Goal: Ask a question

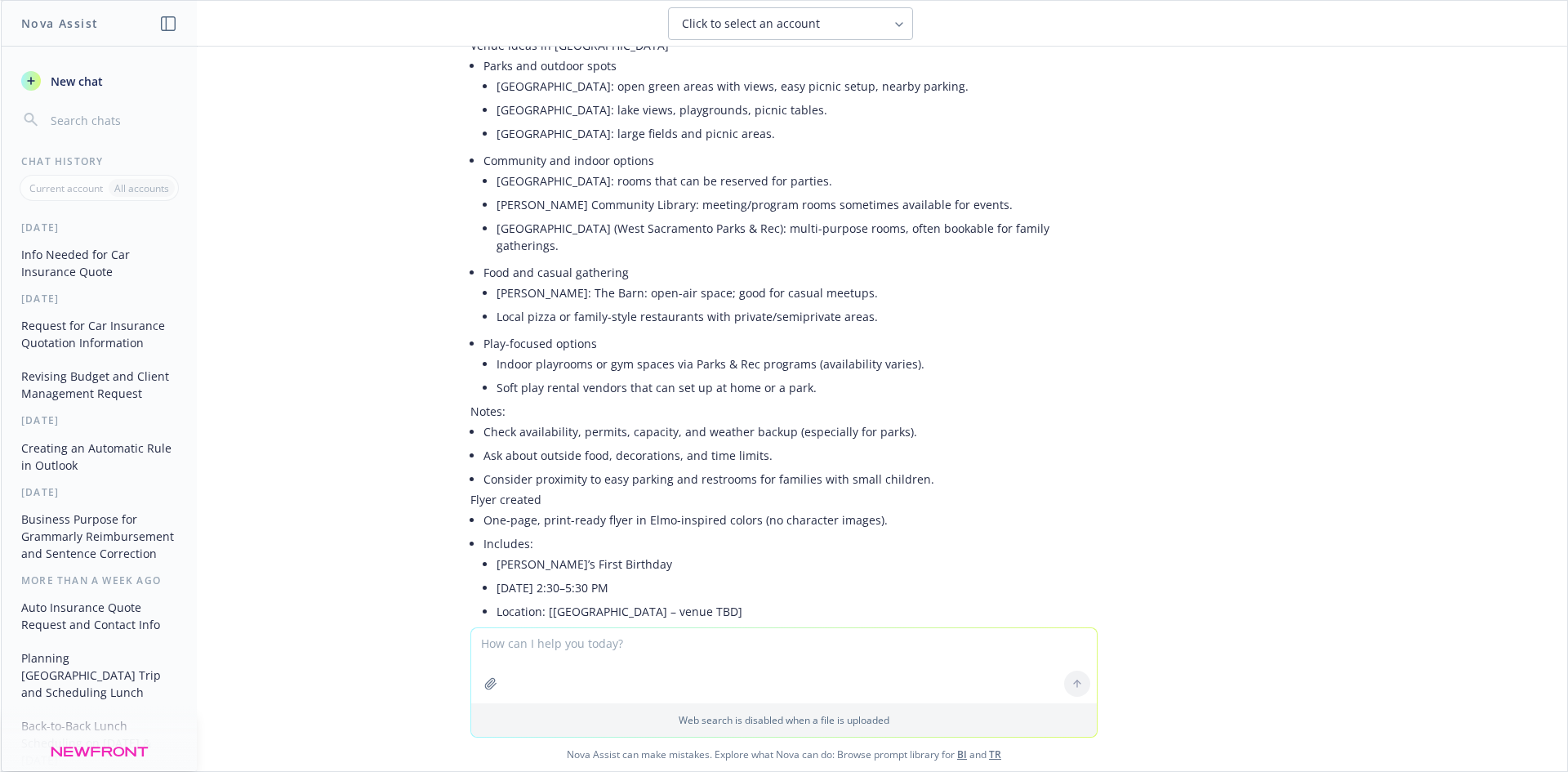
scroll to position [10074, 0]
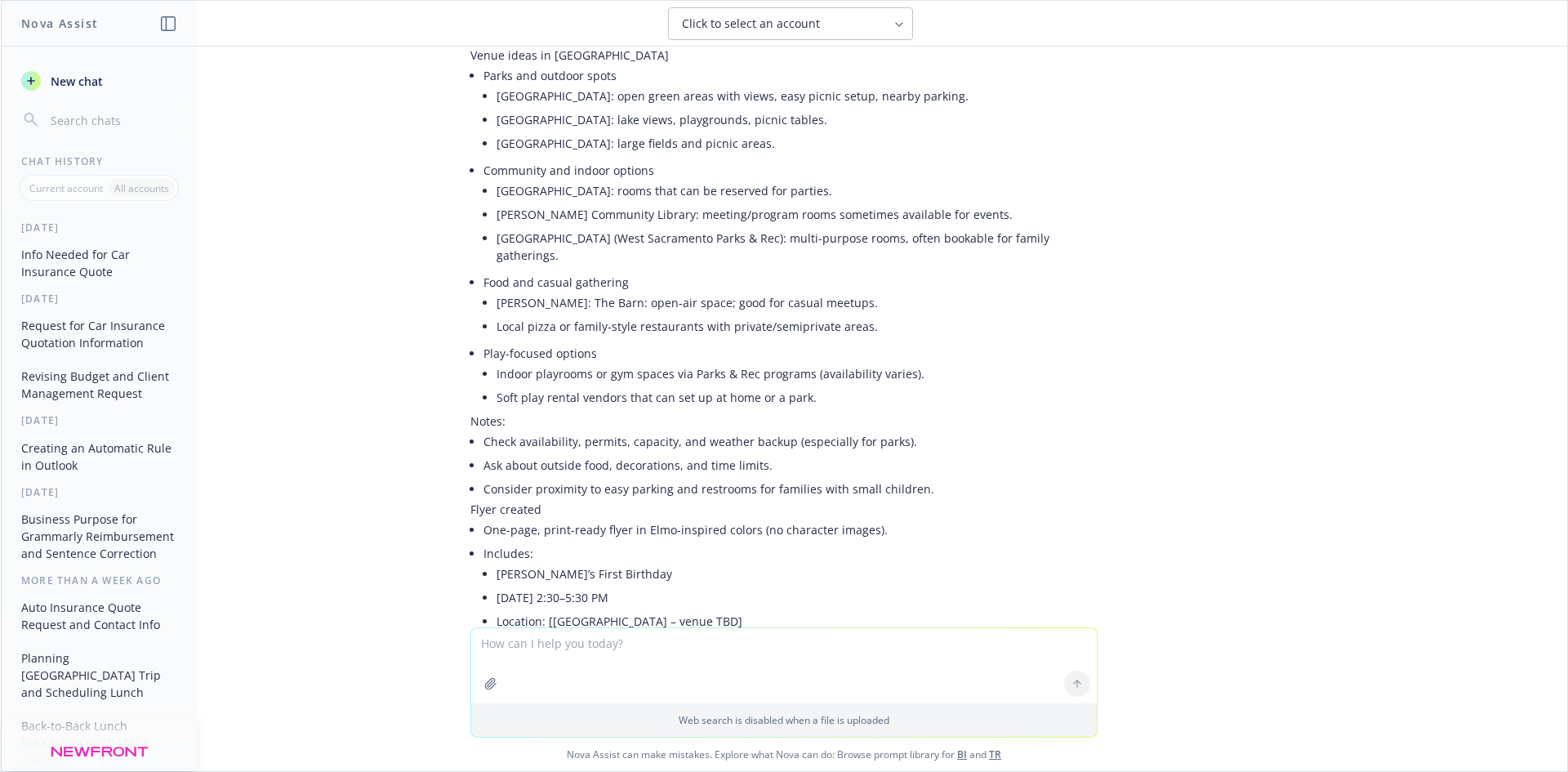
drag, startPoint x: 477, startPoint y: 413, endPoint x: 655, endPoint y: 428, distance: 178.6
click at [655, 541] on li "Includes: [PERSON_NAME]’s First Birthday [DEMOGRAPHIC_DATA] 2:30–5:30 PM Locati…" at bounding box center [790, 647] width 614 height 213
drag, startPoint x: 1357, startPoint y: 474, endPoint x: 1243, endPoint y: 474, distance: 114.0
click at [1354, 476] on div "what informationds I need to provide to a carrier to get an car insurance quote…" at bounding box center [784, 337] width 1566 height 581
